Goal: Information Seeking & Learning: Learn about a topic

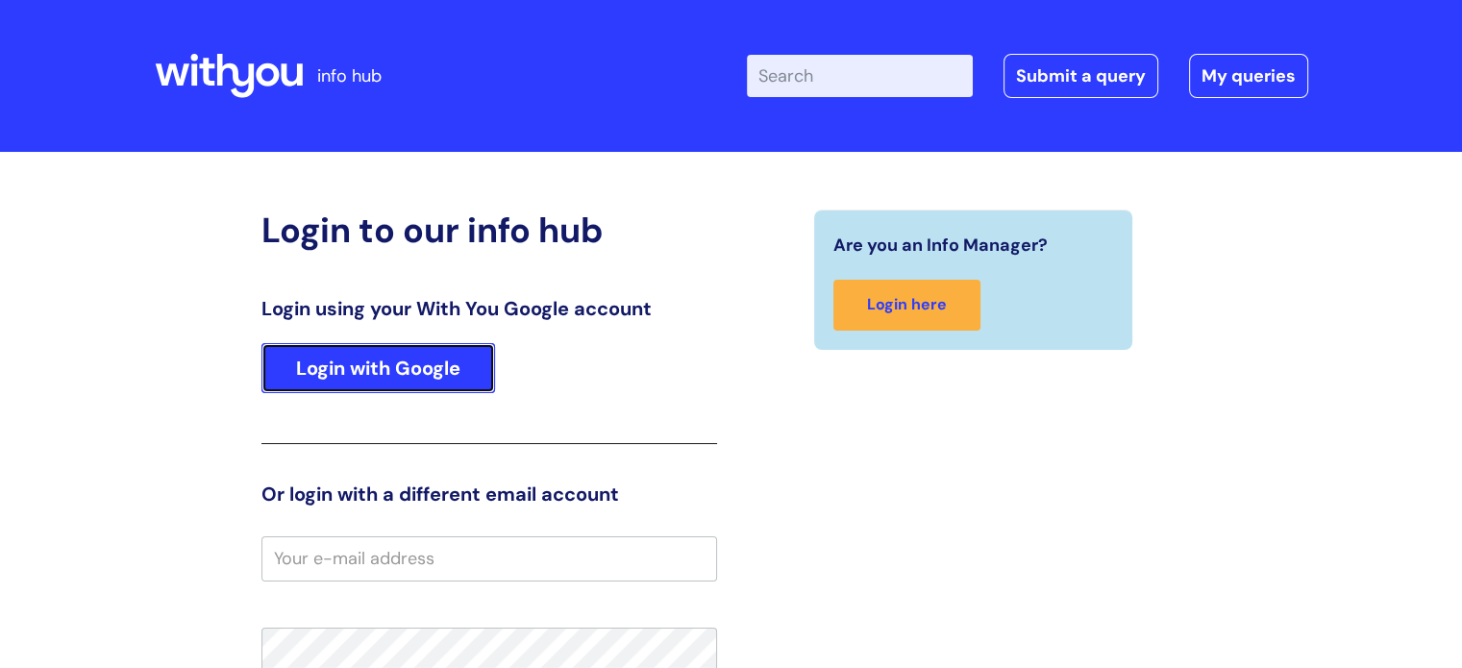
click at [421, 364] on link "Login with Google" at bounding box center [379, 368] width 234 height 50
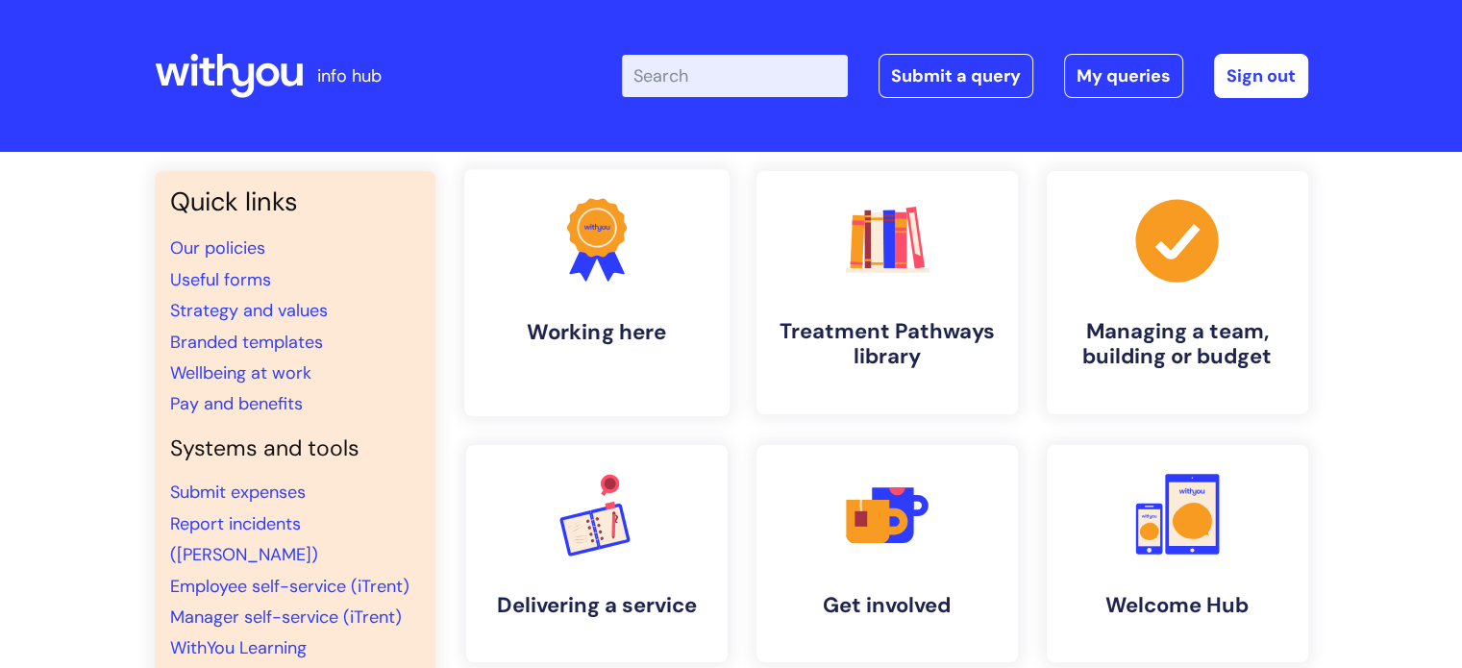
click at [652, 339] on h4 "Working here" at bounding box center [597, 332] width 235 height 26
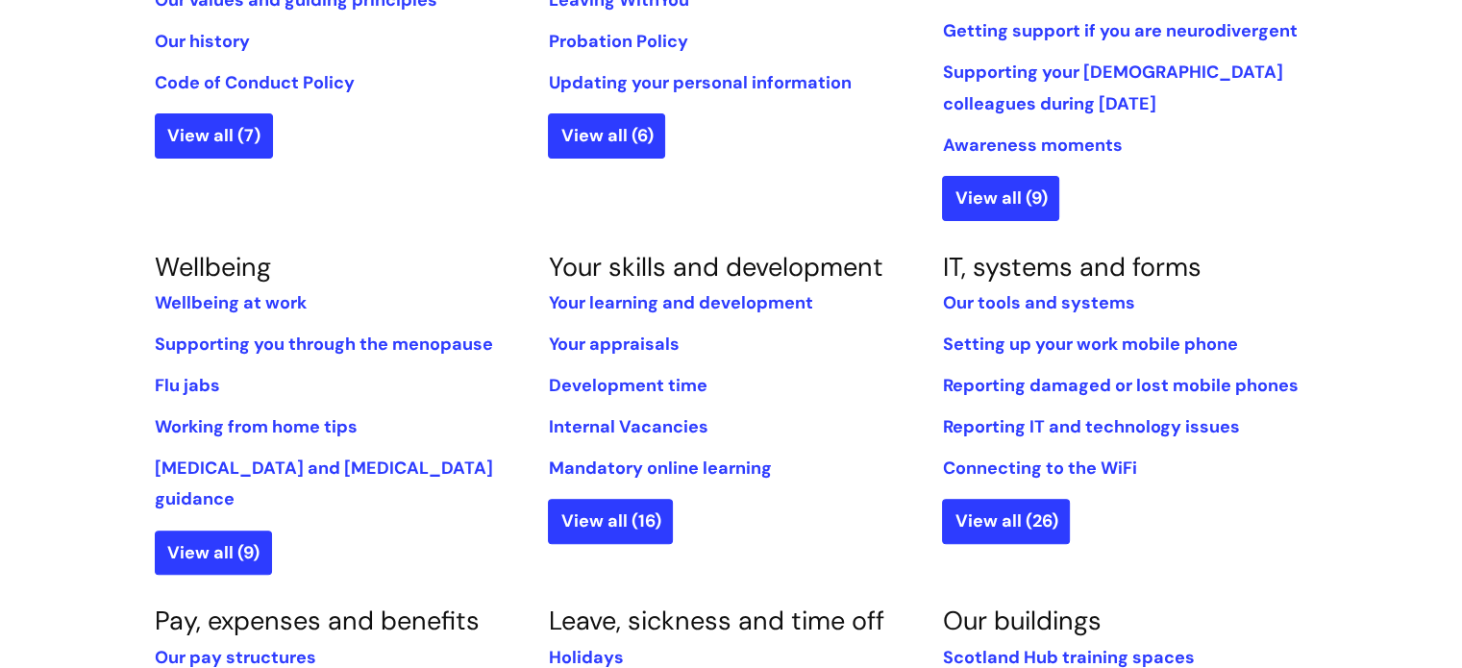
scroll to position [671, 0]
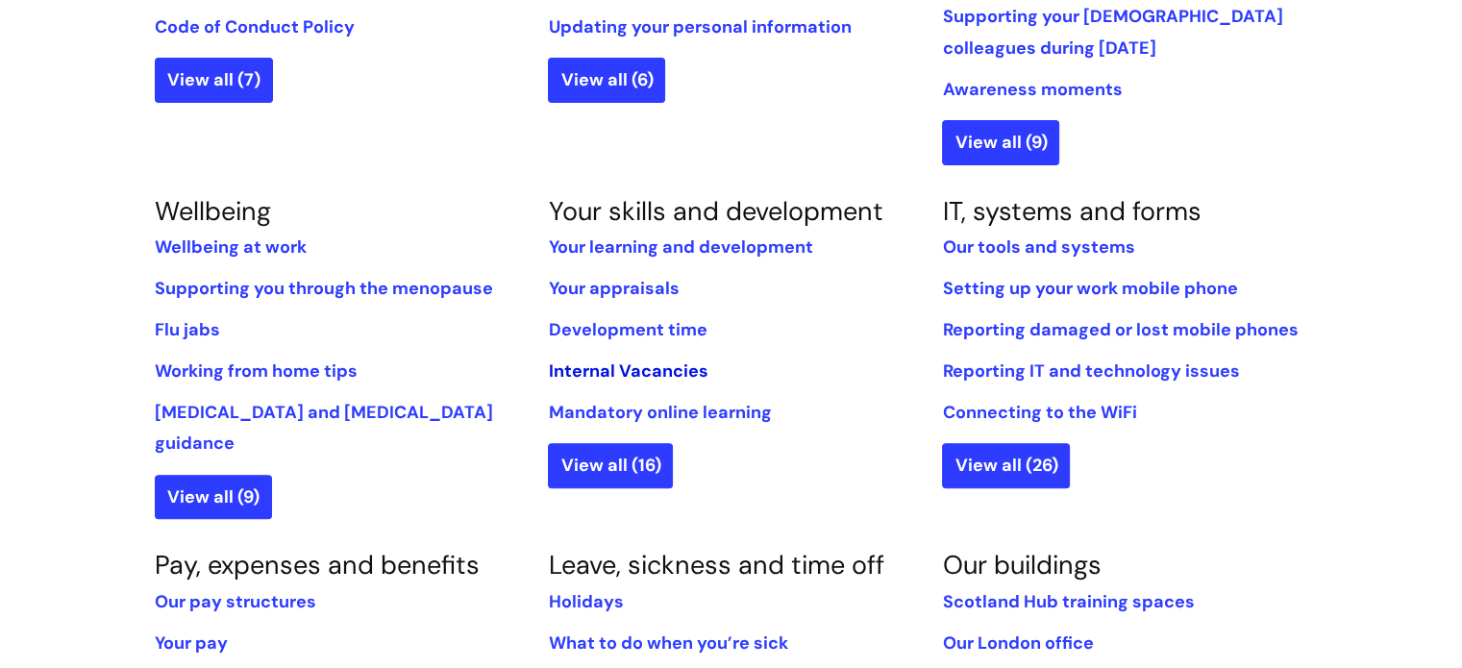
click at [654, 367] on link "Internal Vacancies" at bounding box center [628, 371] width 160 height 23
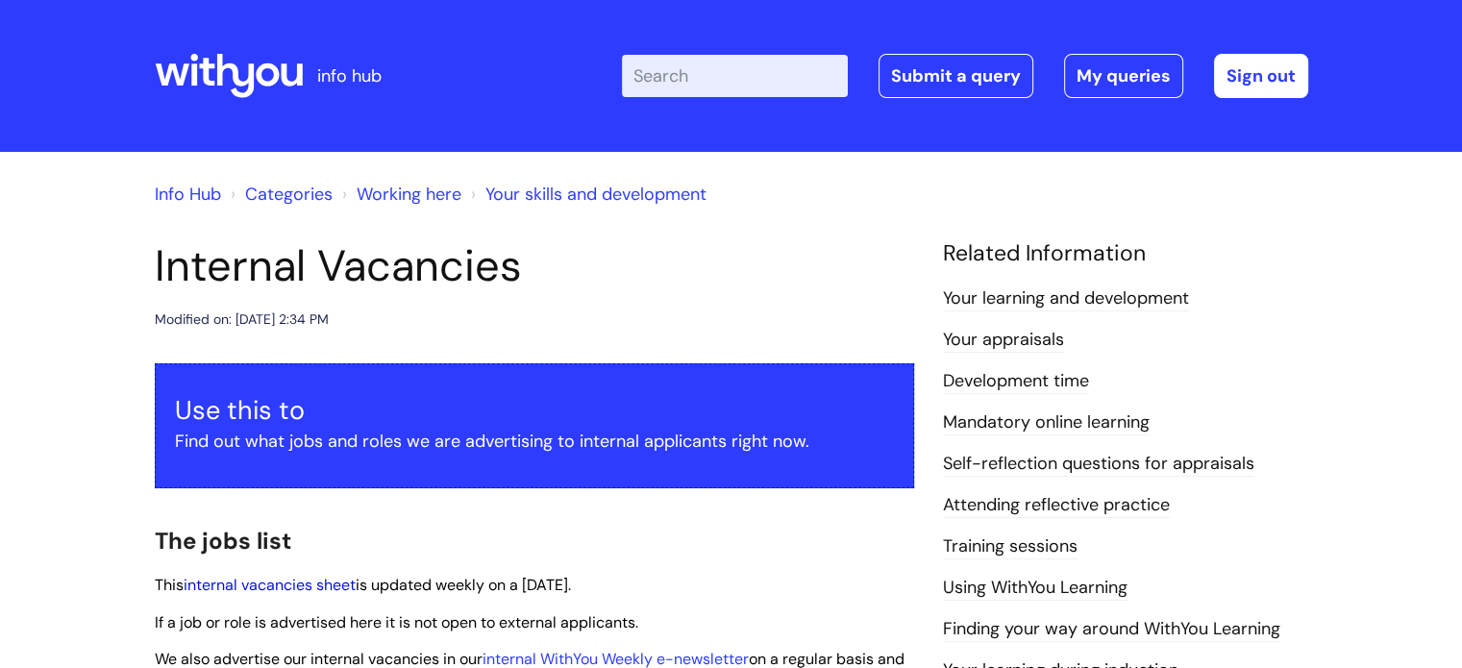
click at [291, 591] on link "internal vacancies sheet" at bounding box center [270, 585] width 172 height 20
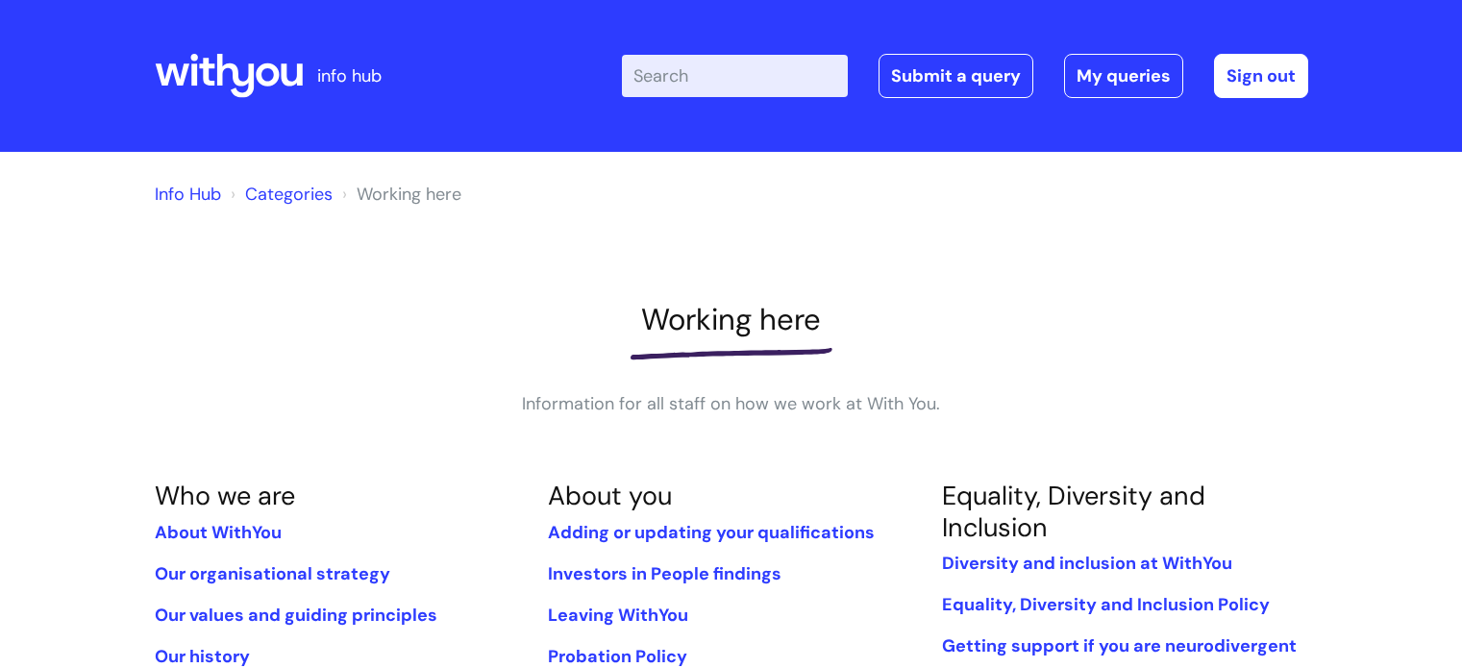
scroll to position [671, 0]
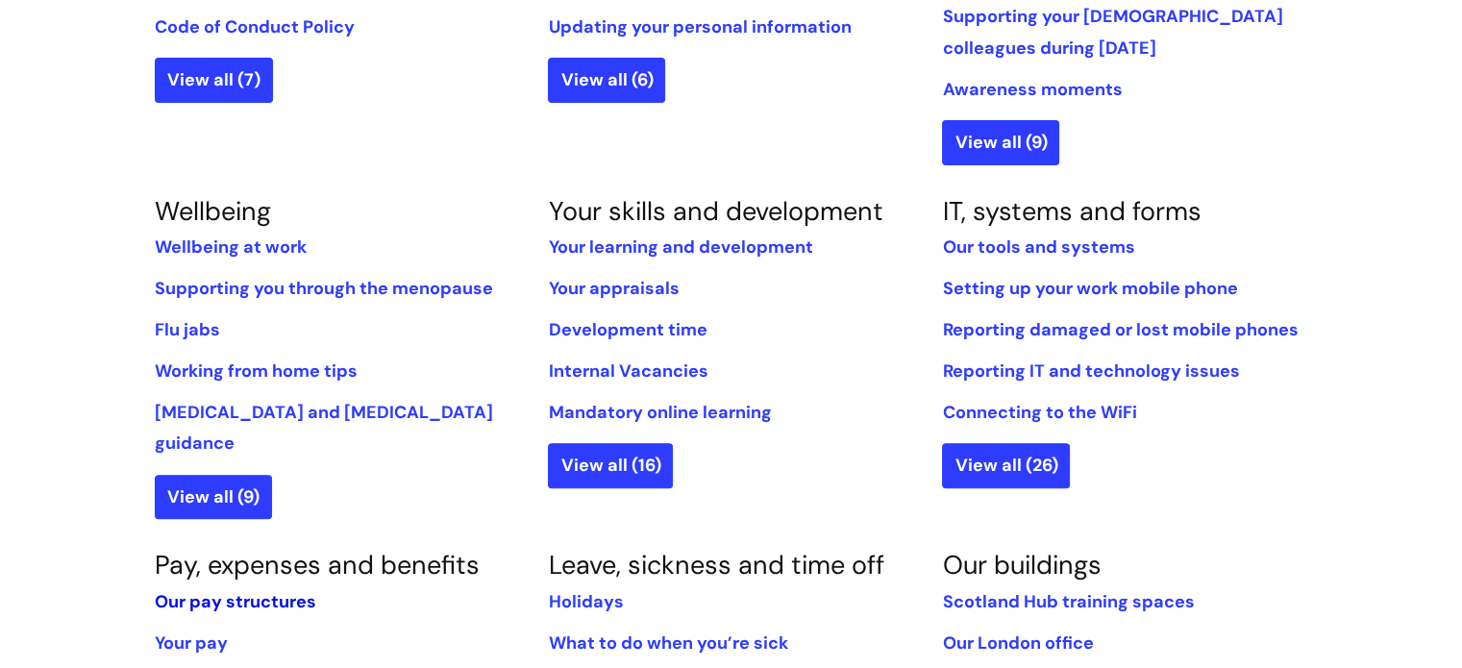
click at [231, 590] on link "Our pay structures" at bounding box center [236, 601] width 162 height 23
